Goal: Information Seeking & Learning: Learn about a topic

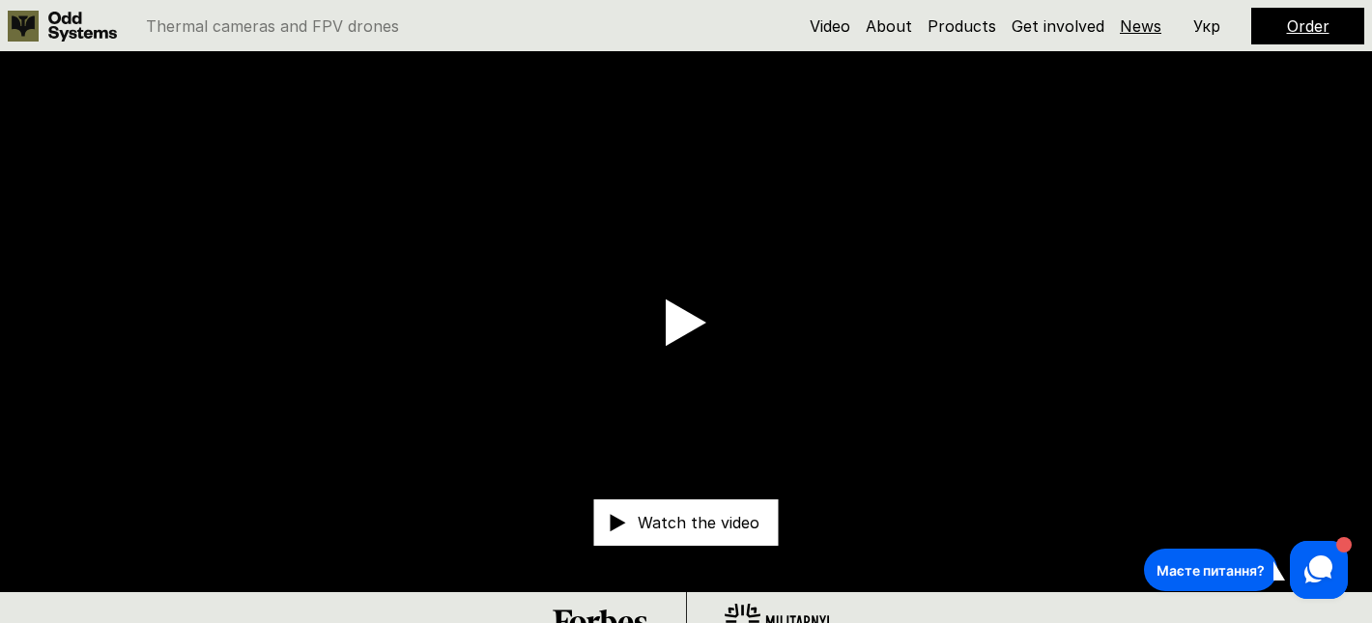
click at [1130, 23] on link "News" at bounding box center [1141, 25] width 42 height 19
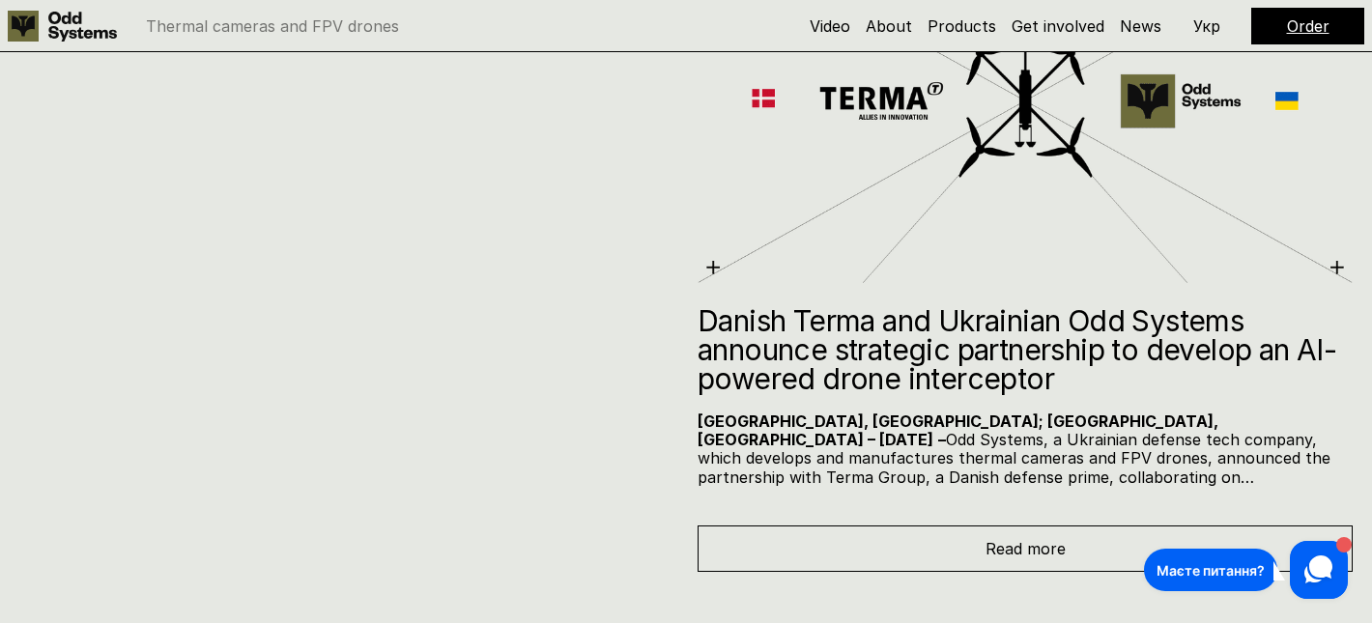
scroll to position [8662, 0]
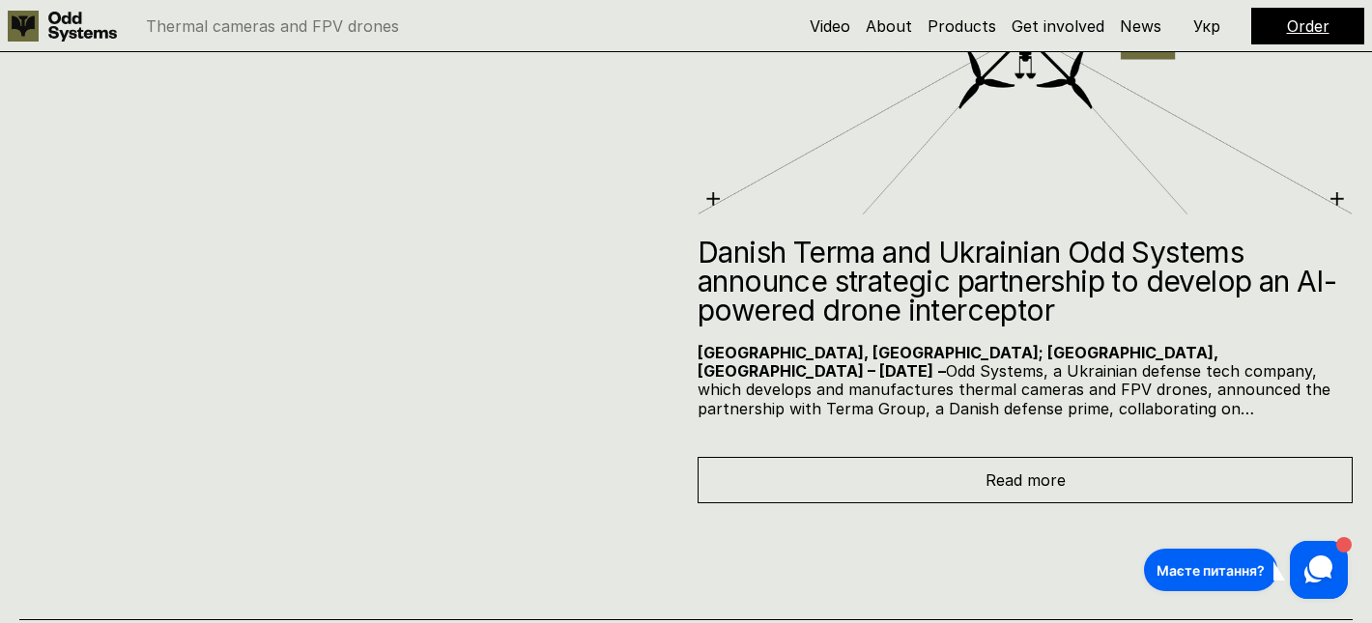
click at [990, 248] on h2 "Danish Terma and Ukrainian Odd Systems announce strategic partnership to develo…" at bounding box center [1025, 281] width 655 height 87
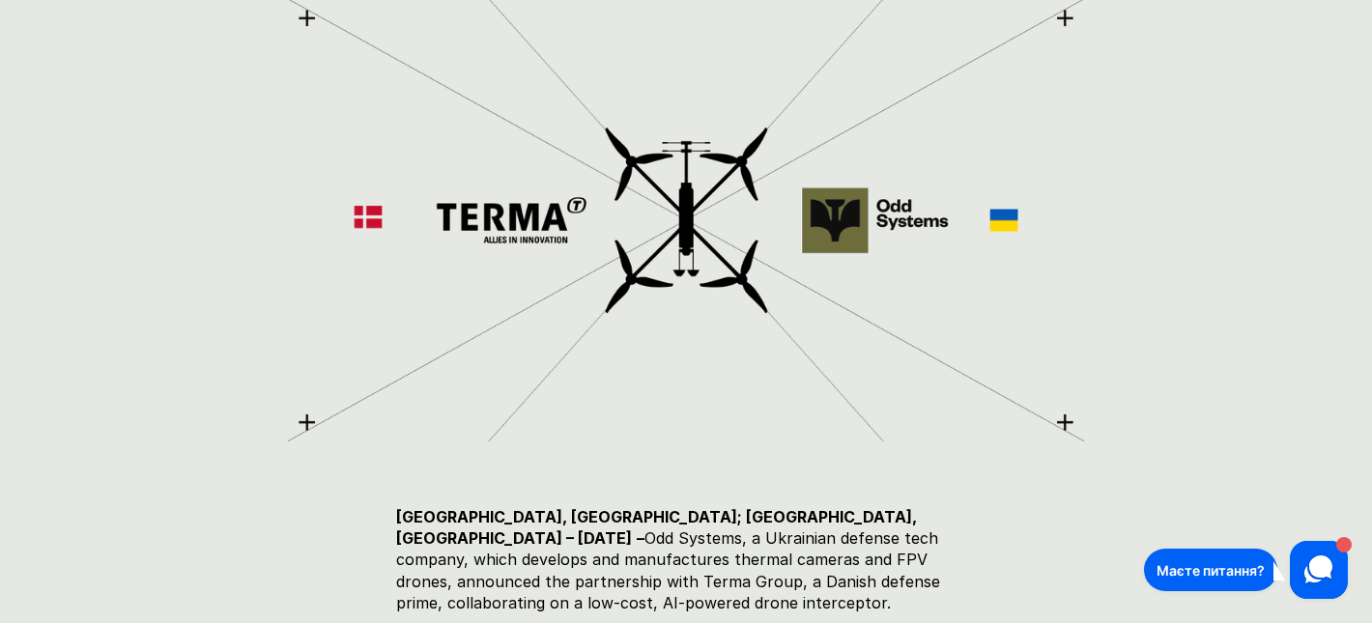
scroll to position [5, 0]
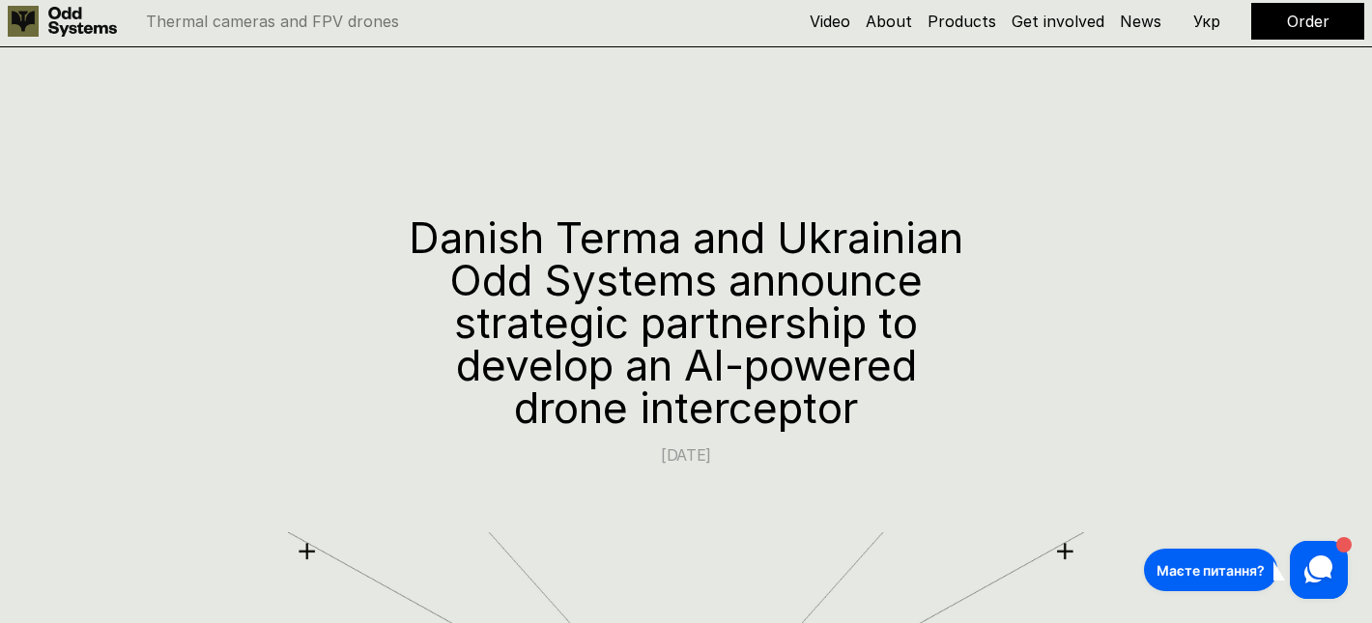
click at [755, 329] on h1 "Danish Terma and Ukrainian Odd Systems announce strategic partnership to develo…" at bounding box center [686, 322] width 580 height 213
drag, startPoint x: 414, startPoint y: 235, endPoint x: 884, endPoint y: 392, distance: 496.2
click at [885, 393] on h1 "Danish Terma and Ukrainian Odd Systems announce strategic partnership to develo…" at bounding box center [686, 322] width 580 height 213
copy h1 "Danish Terma and Ukrainian Odd Systems announce strategic partnership to develo…"
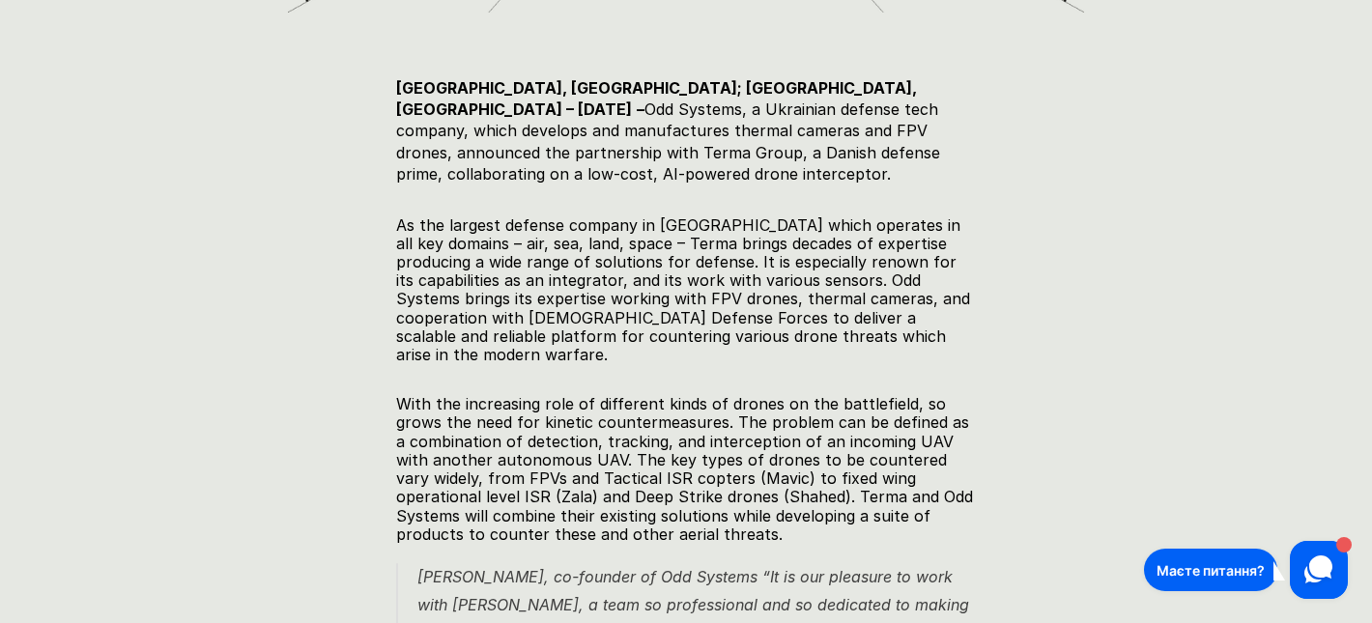
scroll to position [969, 0]
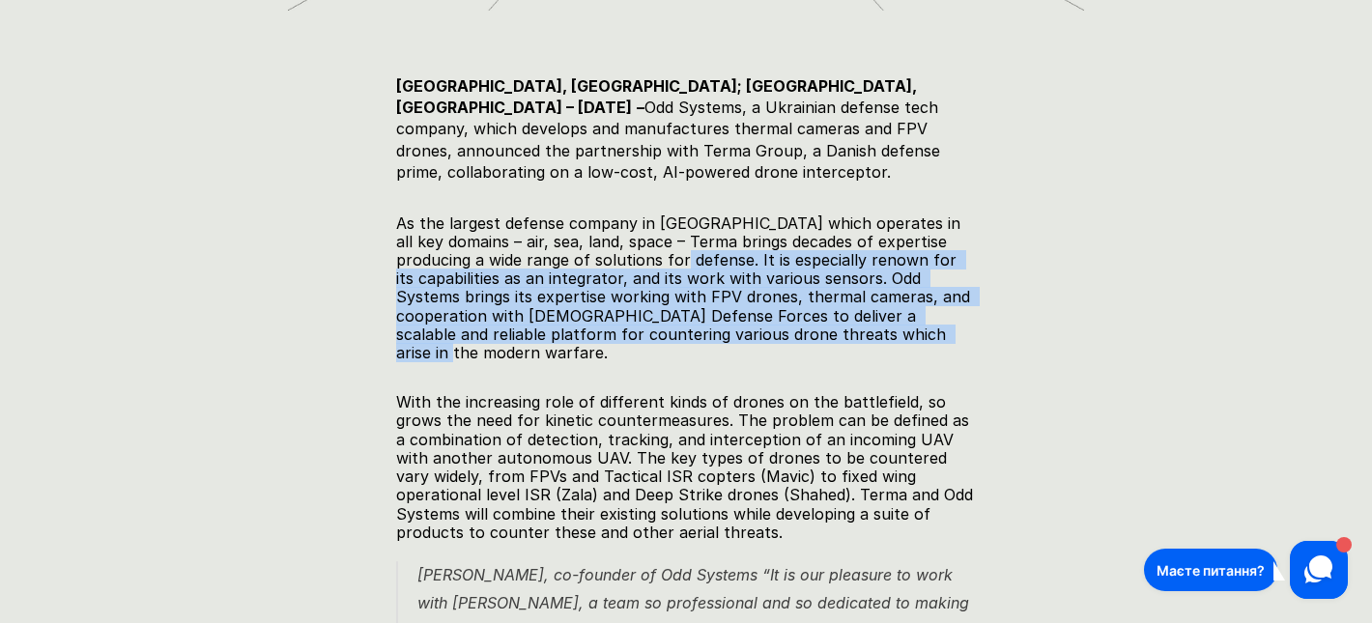
drag, startPoint x: 624, startPoint y: 256, endPoint x: 952, endPoint y: 336, distance: 337.2
click at [952, 336] on p "As the largest defense company in [GEOGRAPHIC_DATA] which operates in all key d…" at bounding box center [686, 289] width 580 height 149
copy p "It is especially renown for its capabilities as an integrator, and its work wit…"
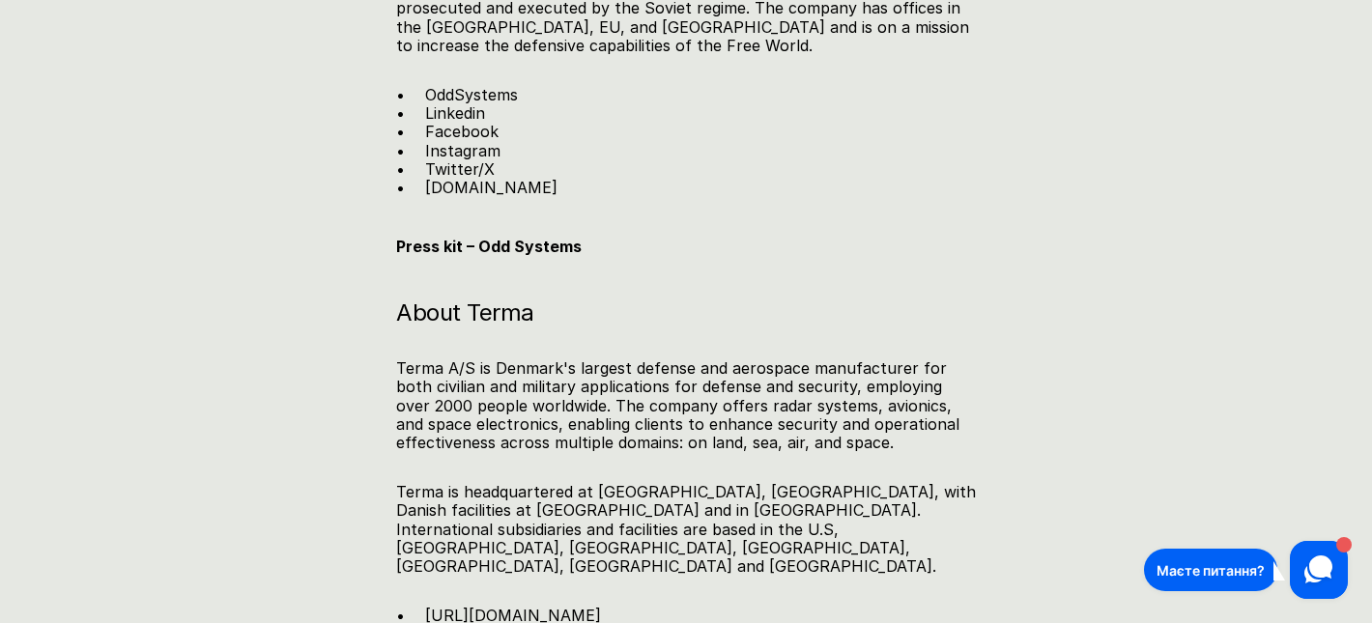
scroll to position [3345, 0]
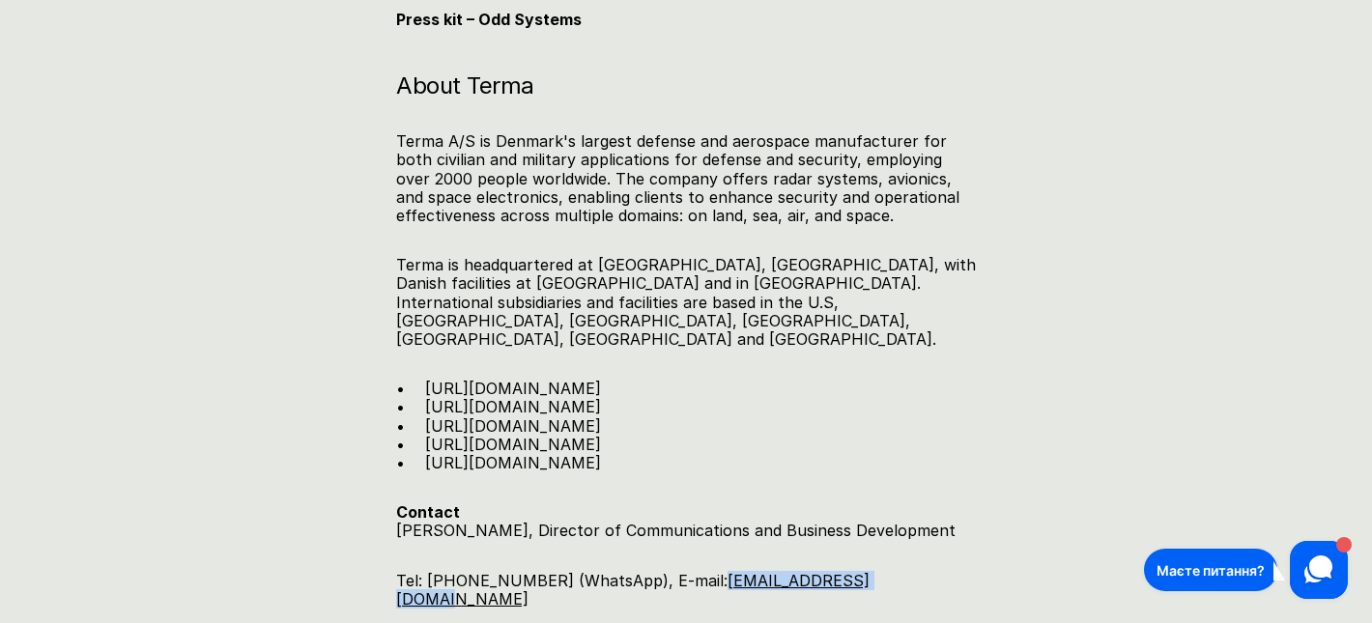
drag, startPoint x: 897, startPoint y: 476, endPoint x: 717, endPoint y: 480, distance: 179.8
click at [717, 572] on p "Tel: [PHONE_NUMBER] (WhatsApp), E-mail: [EMAIL_ADDRESS][DOMAIN_NAME]" at bounding box center [686, 590] width 580 height 37
copy link "[EMAIL_ADDRESS][DOMAIN_NAME]"
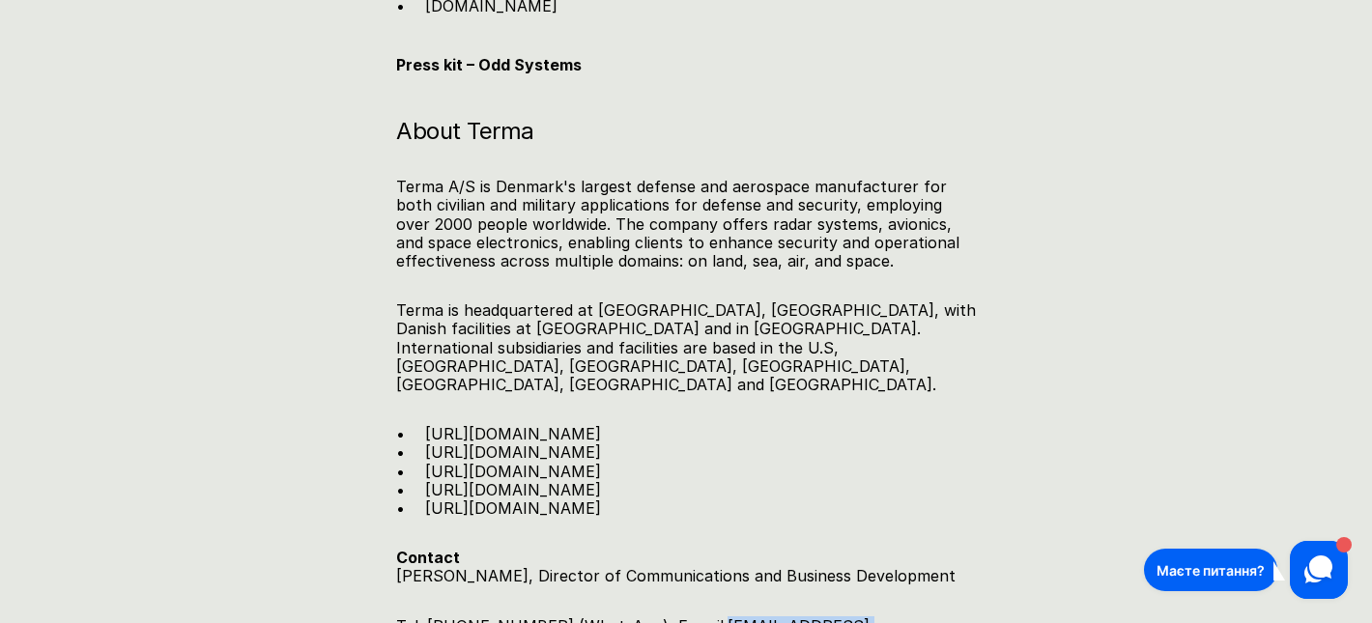
scroll to position [3316, 0]
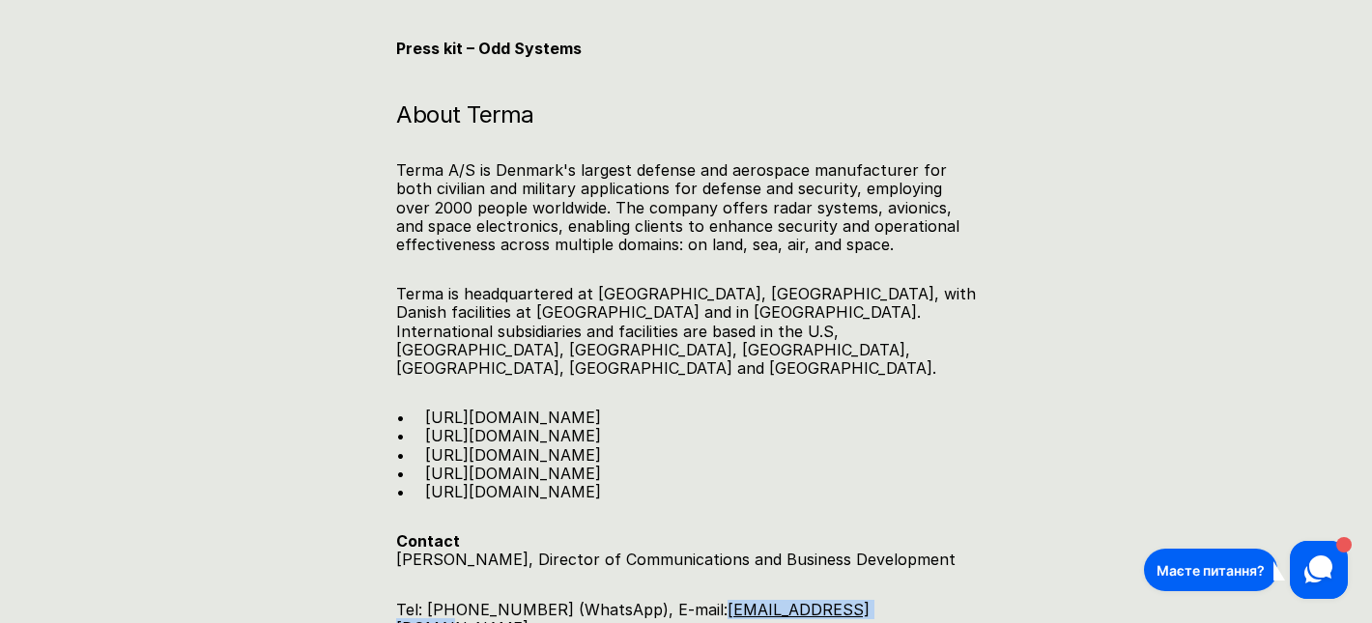
copy link "[EMAIL_ADDRESS][DOMAIN_NAME]"
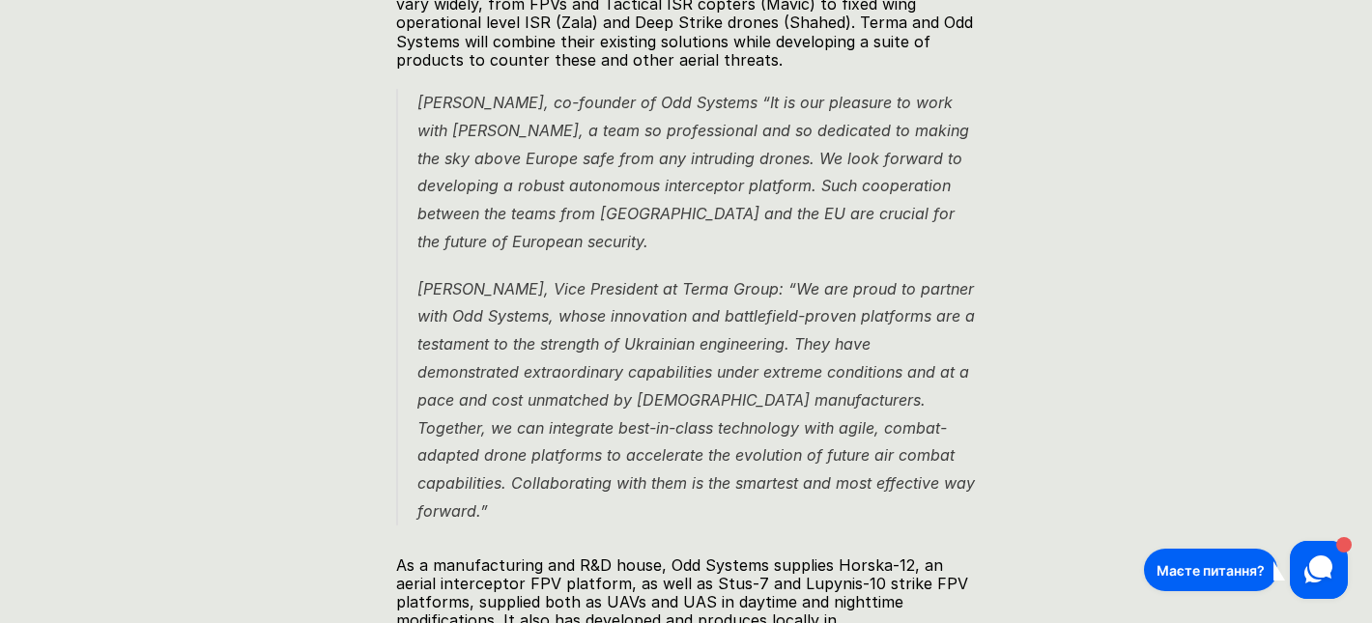
scroll to position [1407, 0]
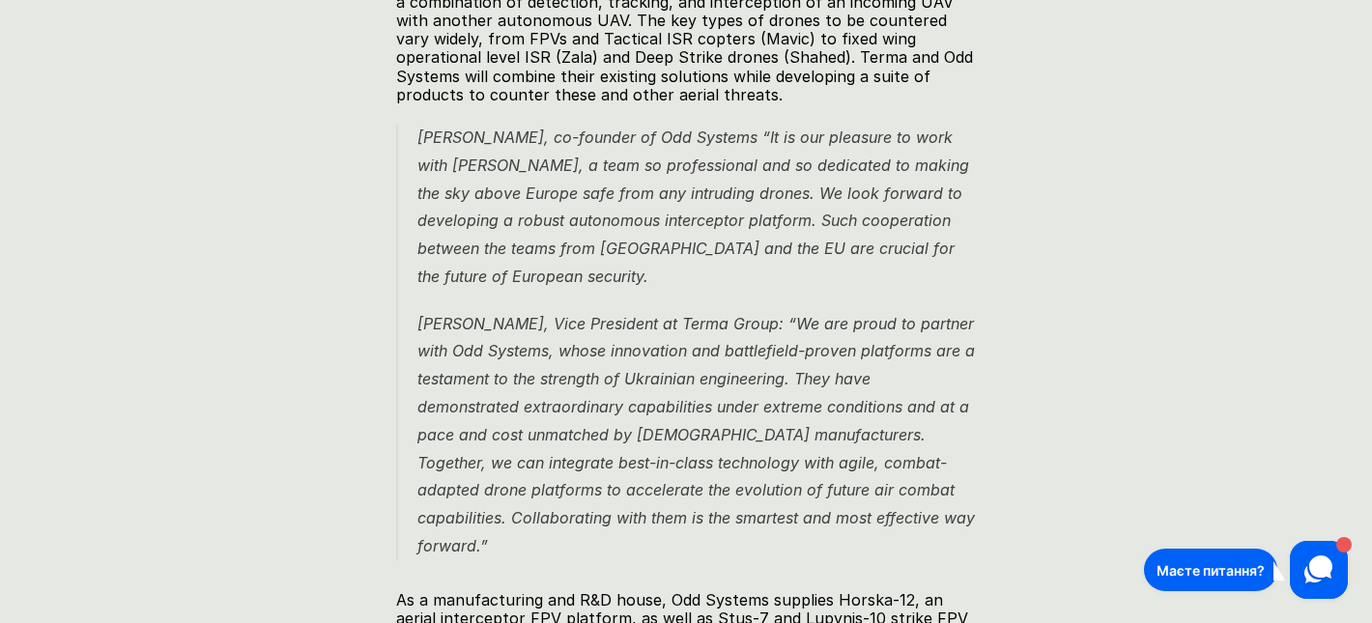
click at [859, 240] on p "[PERSON_NAME], co-founder of Odd Systems “It is our pleasure to work with [PERS…" at bounding box center [696, 207] width 558 height 167
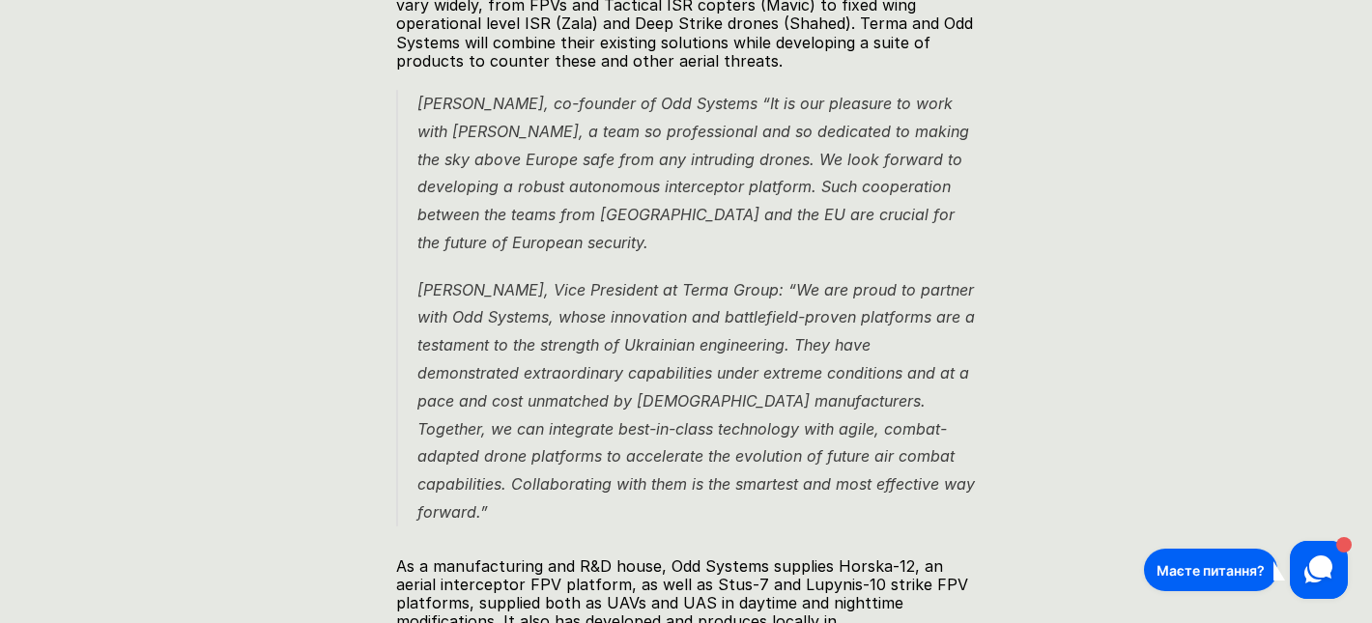
scroll to position [1445, 0]
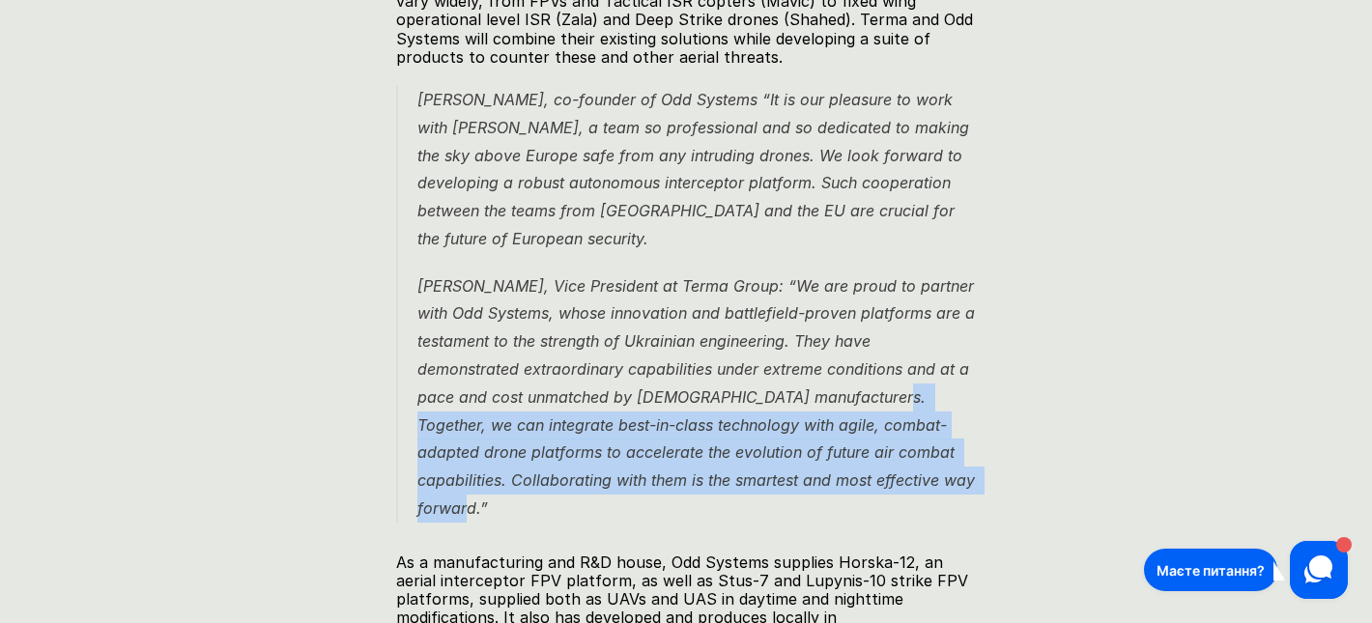
drag, startPoint x: 853, startPoint y: 377, endPoint x: 956, endPoint y: 454, distance: 128.3
click at [957, 455] on p "[PERSON_NAME], Vice President at Terma Group: “We are proud to partner with Odd…" at bounding box center [696, 397] width 558 height 250
copy em "Together, we can integrate best-in-class technology with agile, combat-adapted …"
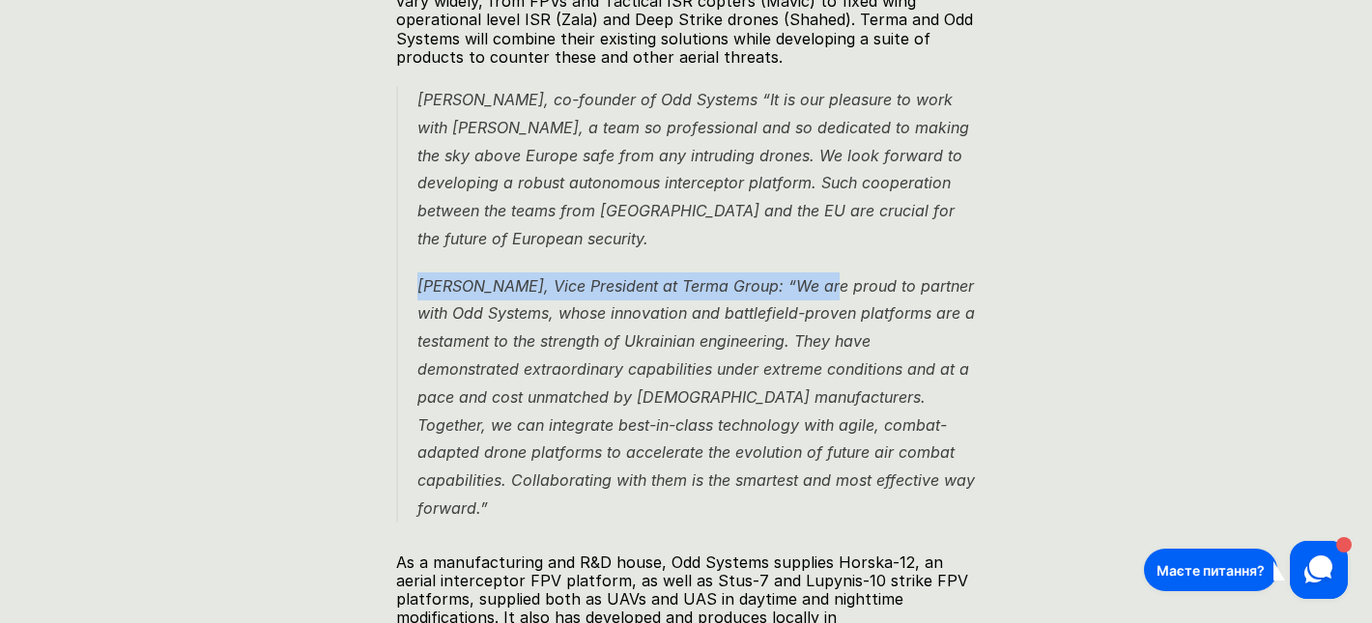
drag, startPoint x: 417, startPoint y: 265, endPoint x: 817, endPoint y: 266, distance: 400.0
click at [817, 276] on em "[PERSON_NAME], Vice President at Terma Group: “We are proud to partner with Odd…" at bounding box center [698, 397] width 562 height 242
copy em "[PERSON_NAME], Vice President at Terma Group"
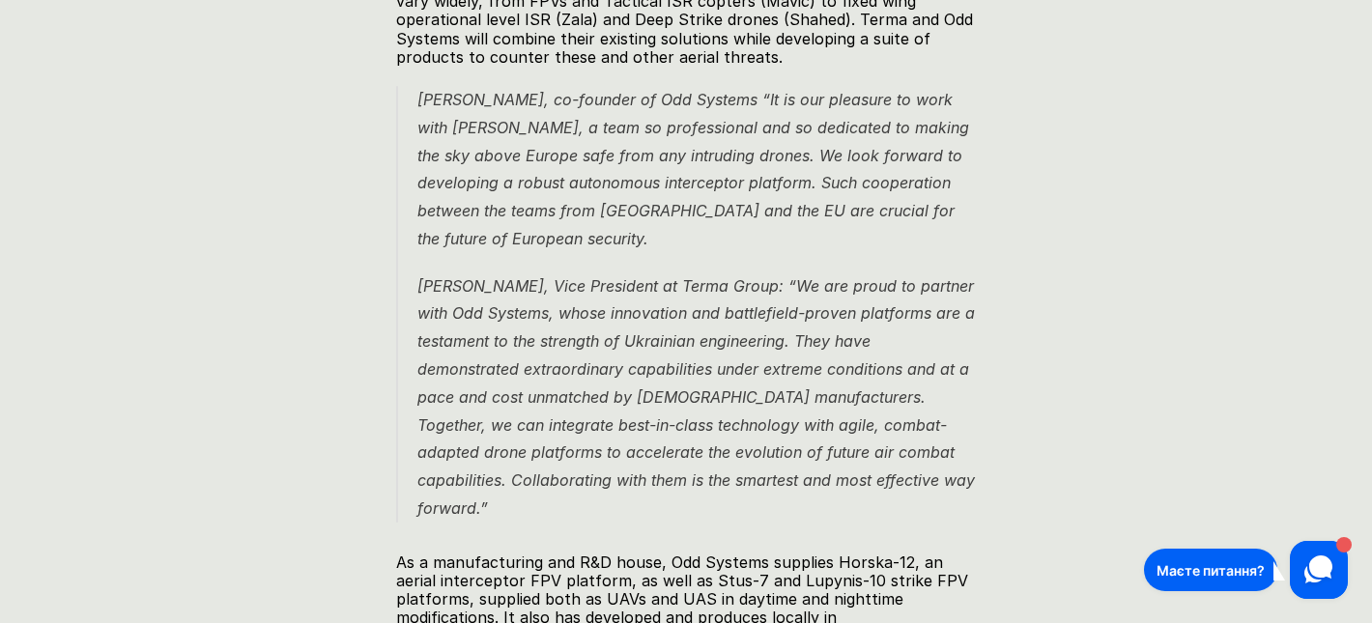
click at [703, 228] on p "[PERSON_NAME], co-founder of Odd Systems “It is our pleasure to work with [PERS…" at bounding box center [696, 169] width 558 height 167
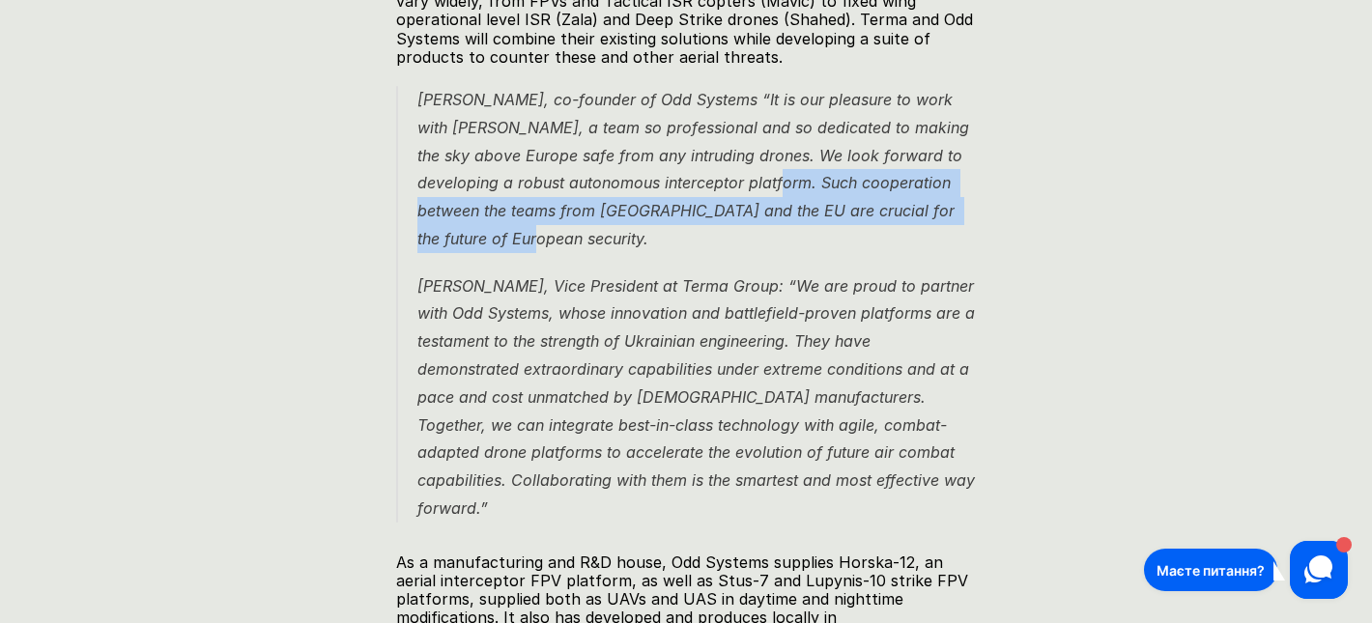
drag, startPoint x: 818, startPoint y: 161, endPoint x: 819, endPoint y: 212, distance: 50.3
click at [819, 212] on p "[PERSON_NAME], co-founder of Odd Systems “It is our pleasure to work with [PERS…" at bounding box center [696, 169] width 558 height 167
copy em "Such cooperation between the teams from [GEOGRAPHIC_DATA] and the EU are crucia…"
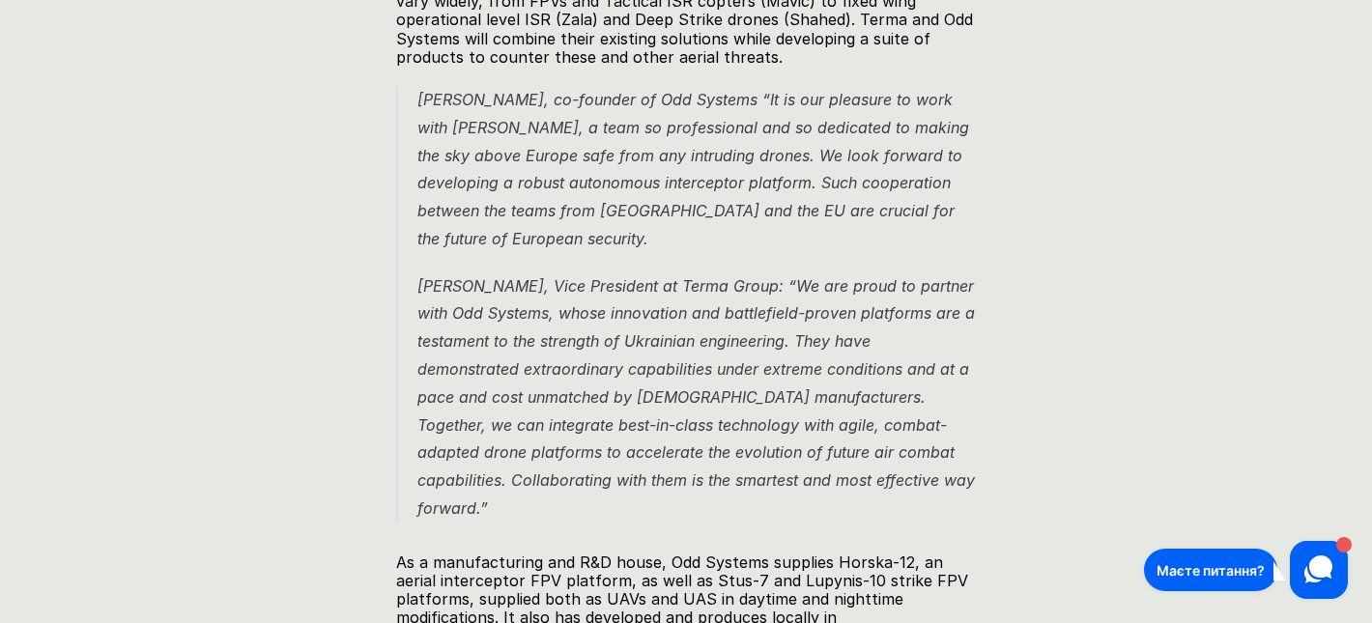
click at [775, 140] on em "[PERSON_NAME], co-founder of Odd Systems “It is our pleasure to work with [PERS…" at bounding box center [695, 169] width 557 height 158
drag, startPoint x: 765, startPoint y: 136, endPoint x: 764, endPoint y: 152, distance: 15.5
click at [764, 152] on p "[PERSON_NAME], co-founder of Odd Systems “It is our pleasure to work with [PERS…" at bounding box center [696, 169] width 558 height 167
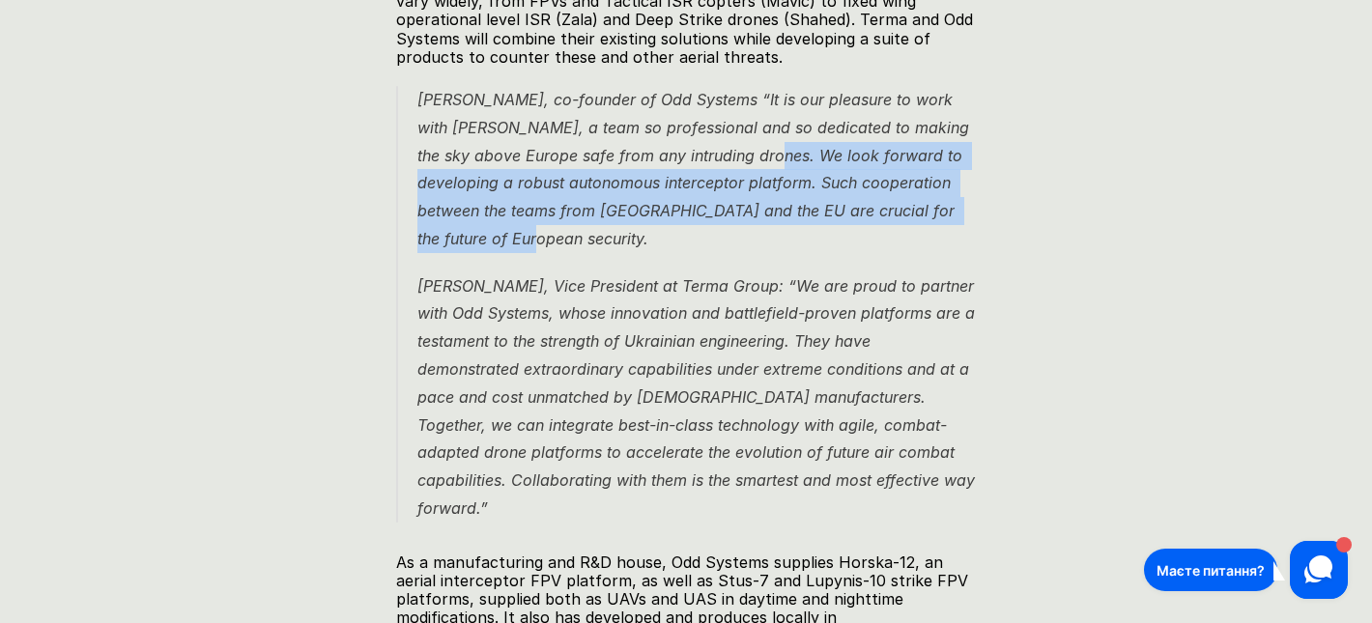
drag, startPoint x: 758, startPoint y: 139, endPoint x: 758, endPoint y: 227, distance: 87.9
click at [758, 227] on p "[PERSON_NAME], co-founder of Odd Systems “It is our pleasure to work with [PERS…" at bounding box center [696, 169] width 558 height 167
copy em "We look forward to developing a robust autonomous interceptor platform. Such co…"
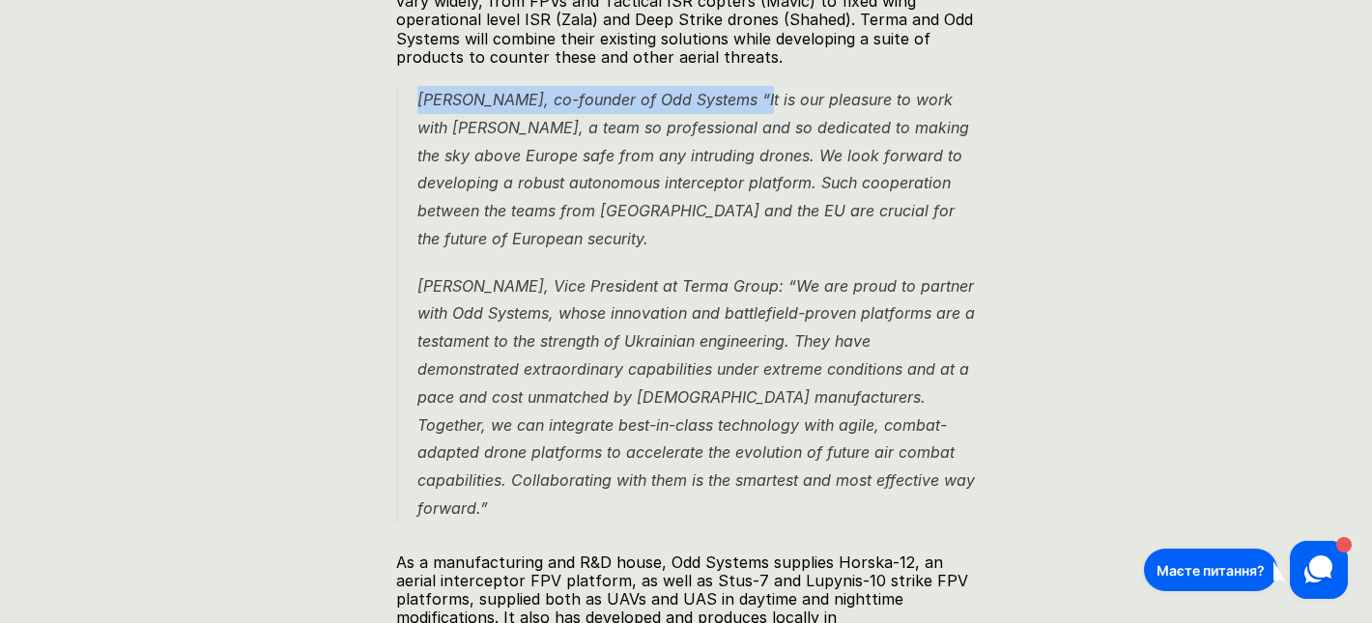
drag, startPoint x: 410, startPoint y: 80, endPoint x: 762, endPoint y: 81, distance: 352.7
click at [762, 86] on blockquote "[PERSON_NAME], co-founder of Odd Systems “It is our pleasure to work with [PERS…" at bounding box center [686, 304] width 580 height 437
copy em "[PERSON_NAME], co-founder of Odd Systems"
